Goal: Task Accomplishment & Management: Use online tool/utility

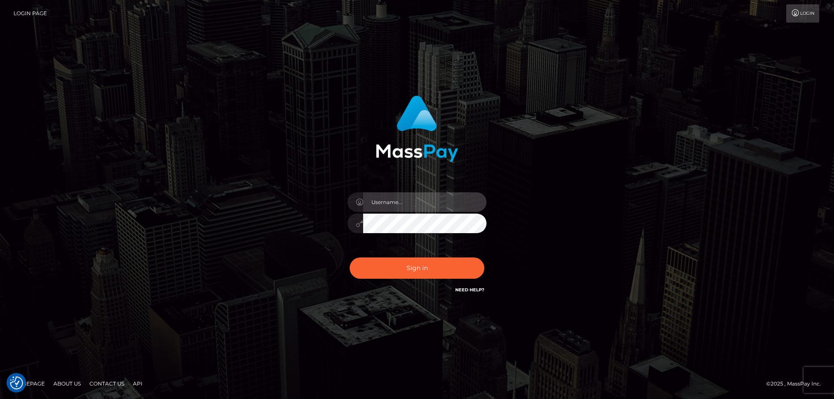
type input "Dan.Cirnat"
click at [483, 254] on div at bounding box center [406, 282] width 178 height 99
click at [219, 287] on div "Dan.Cirnat Sign in" at bounding box center [416, 199] width 495 height 221
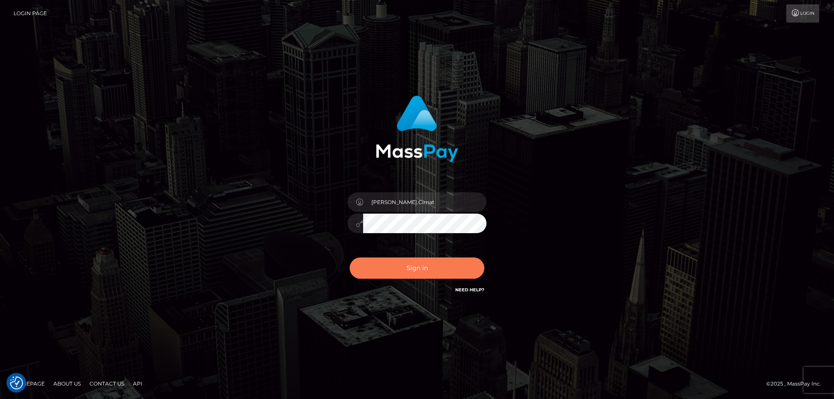
click at [395, 271] on button "Sign in" at bounding box center [417, 268] width 135 height 21
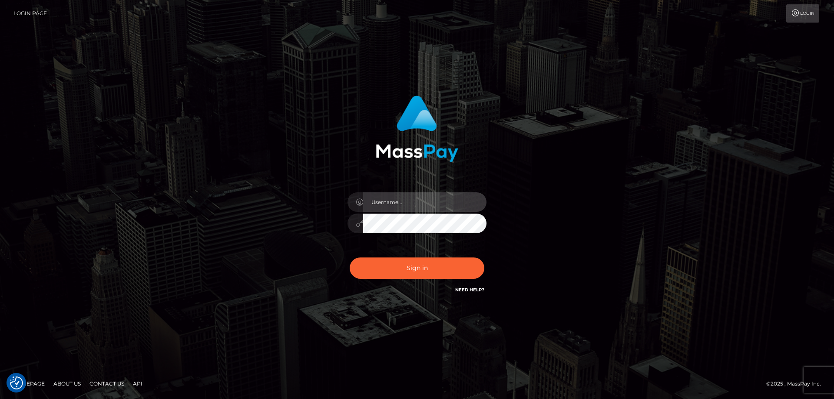
type input "Dan.Cirnat"
click at [481, 250] on div at bounding box center [406, 282] width 178 height 99
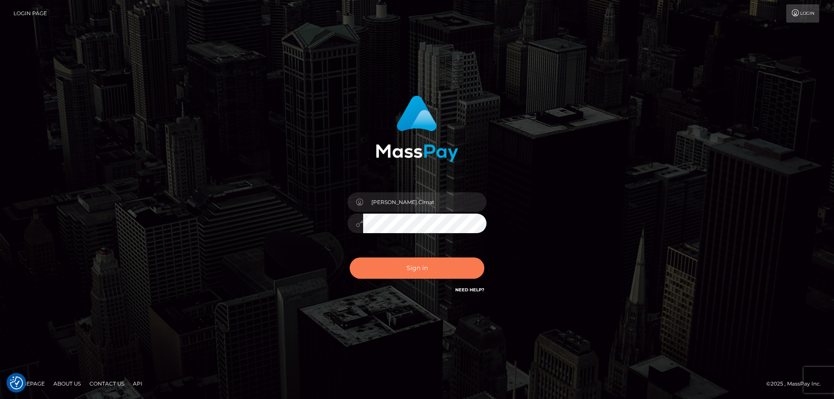
click at [430, 269] on button "Sign in" at bounding box center [417, 268] width 135 height 21
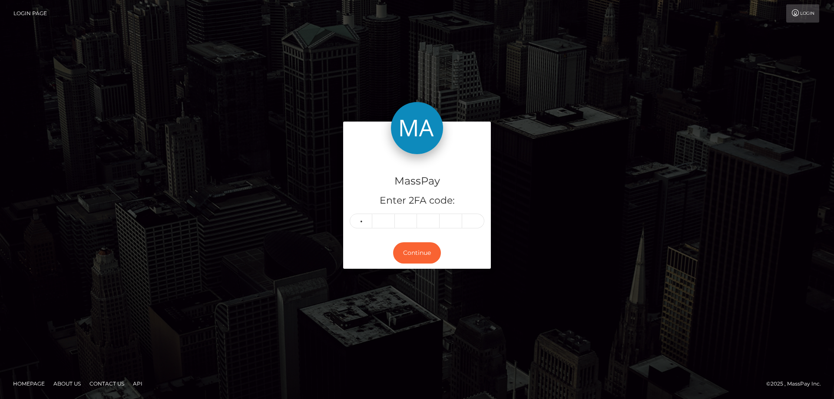
type input "5"
type input "8"
type input "7"
type input "0"
type input "7"
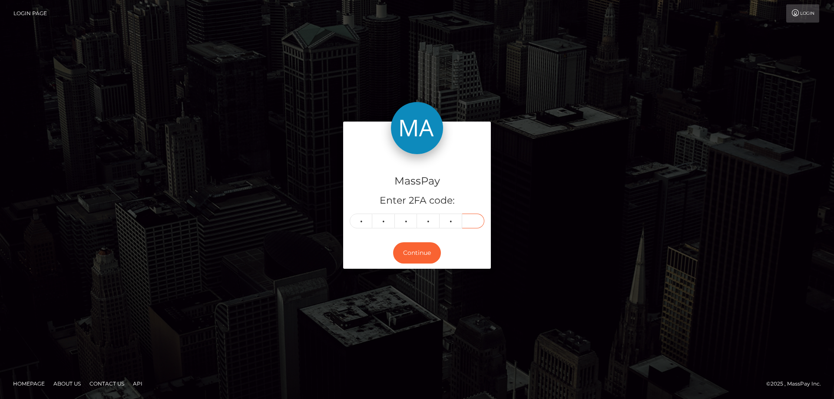
type input "1"
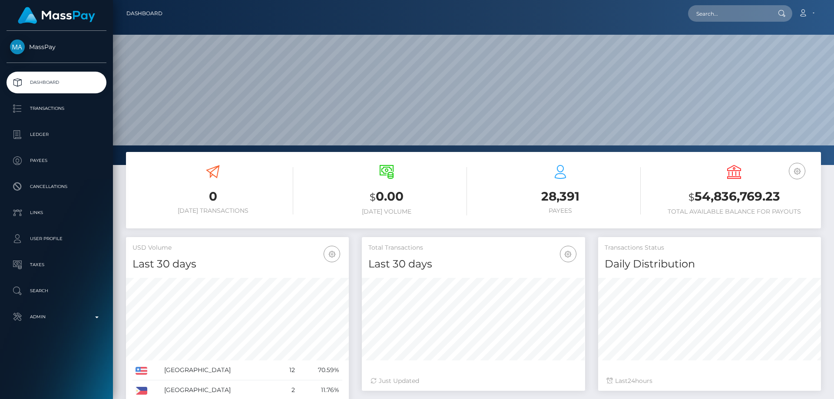
scroll to position [154, 223]
type input "poact_C1LJTLl7Pi7f"
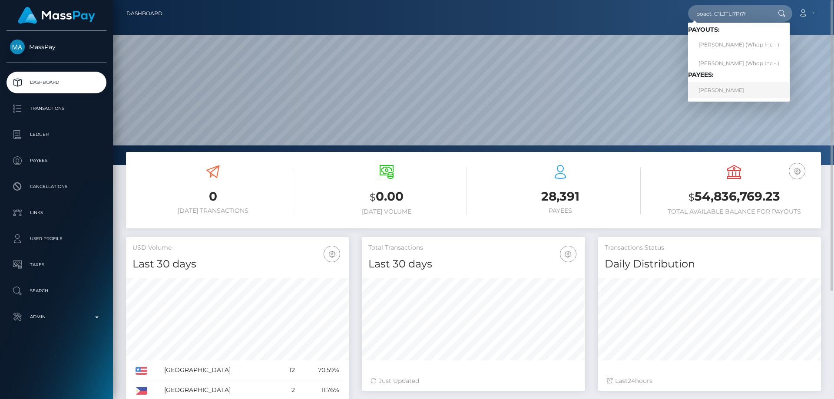
click at [713, 93] on link "Assmae Lmakhrout" at bounding box center [739, 90] width 102 height 16
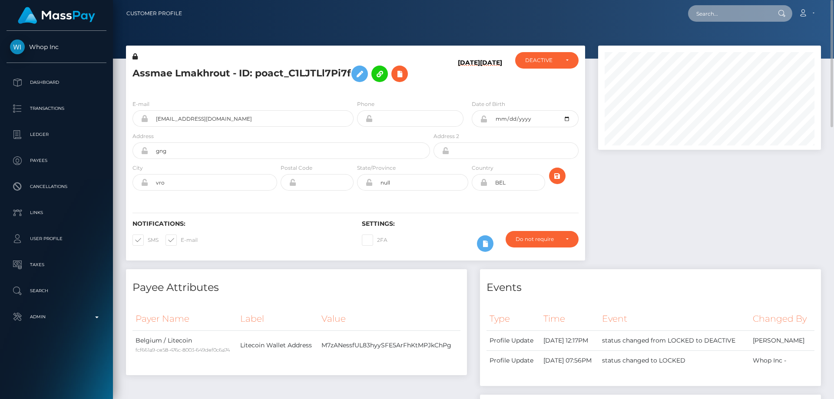
paste input "poact_OteC7AWVprI8"
type input "poact_OteC7AWVprI8"
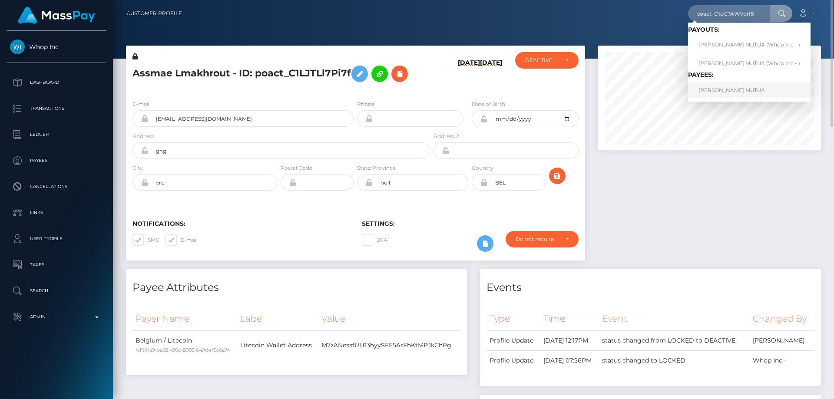
click at [732, 89] on link "FLORENCE MBULA MUTUA" at bounding box center [749, 90] width 122 height 16
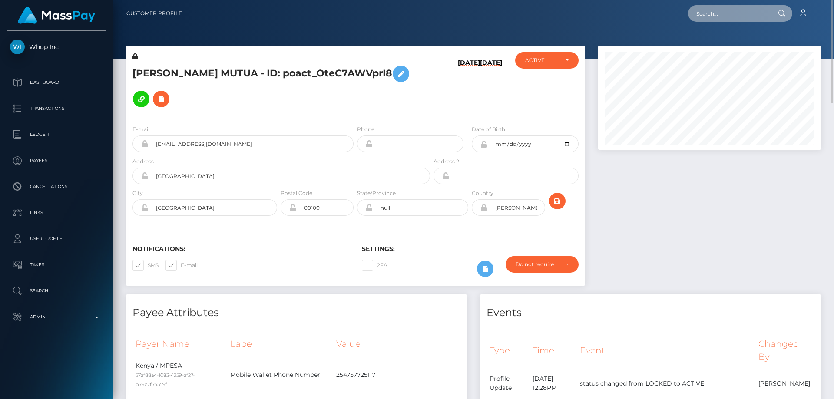
paste input "poact_4DYMwJSPiazT"
type input "poact_4DYMwJSPiazT"
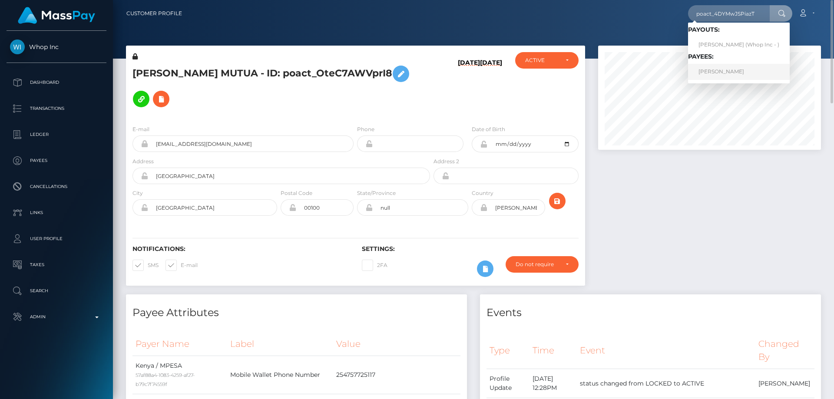
click at [716, 71] on link "GHYZLANE AKIL" at bounding box center [739, 72] width 102 height 16
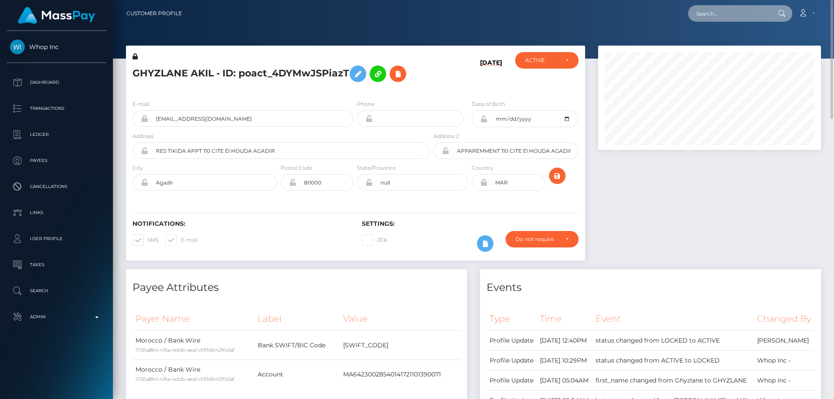
paste input "poact_Ra5vJNrMbHR9"
type input "poact_Ra5vJNrMbHR9"
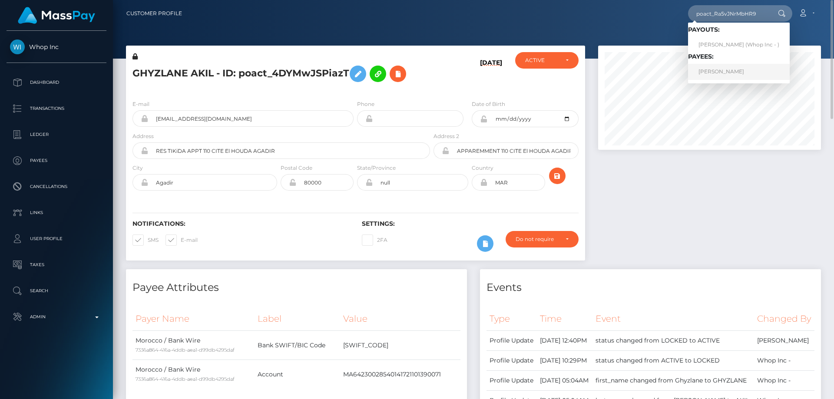
click at [733, 72] on link "[PERSON_NAME]" at bounding box center [739, 72] width 102 height 16
